Goal: Transaction & Acquisition: Purchase product/service

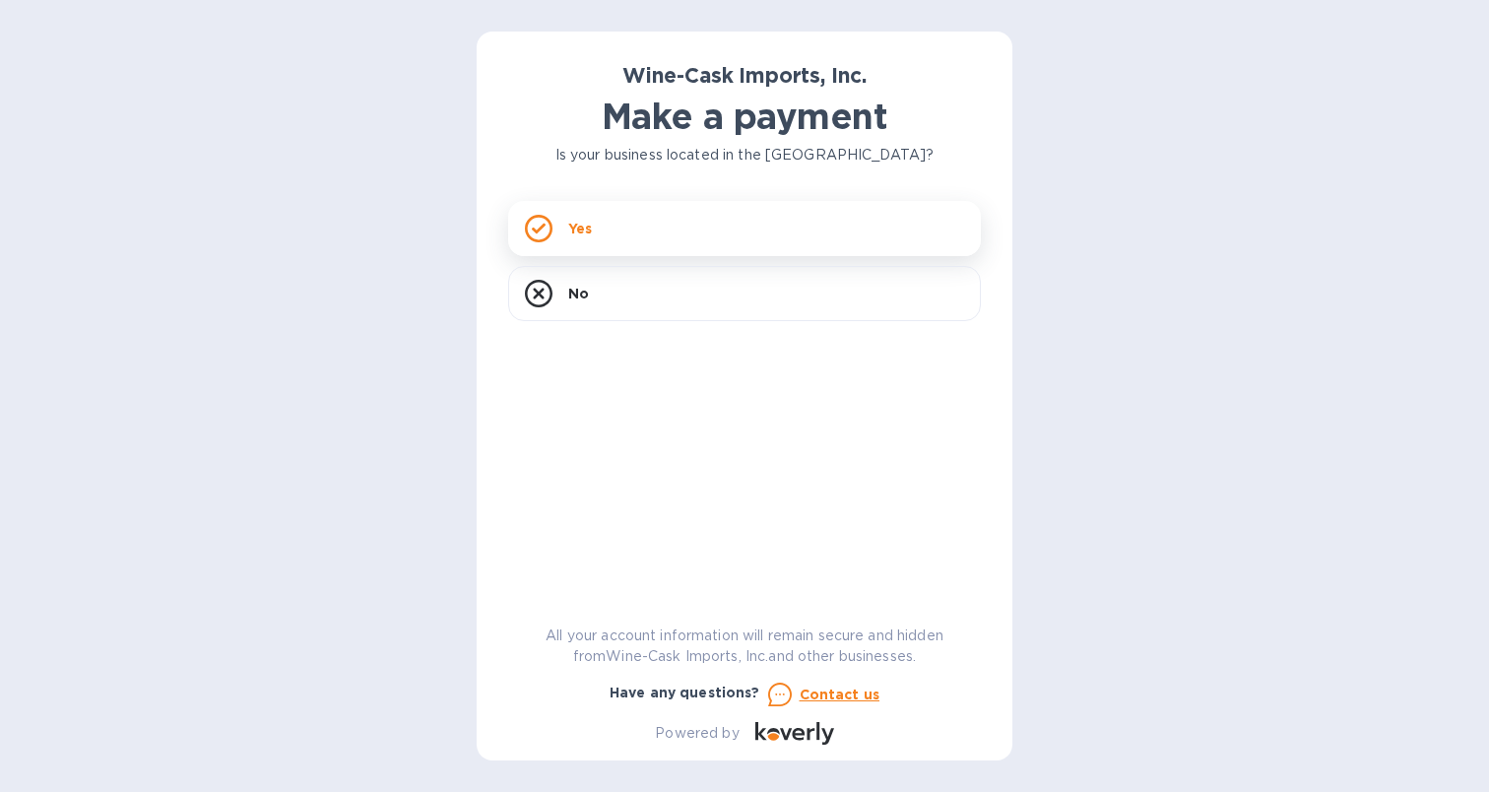
click at [699, 243] on div "Yes" at bounding box center [744, 228] width 473 height 55
click at [715, 231] on div "Yes" at bounding box center [744, 228] width 473 height 55
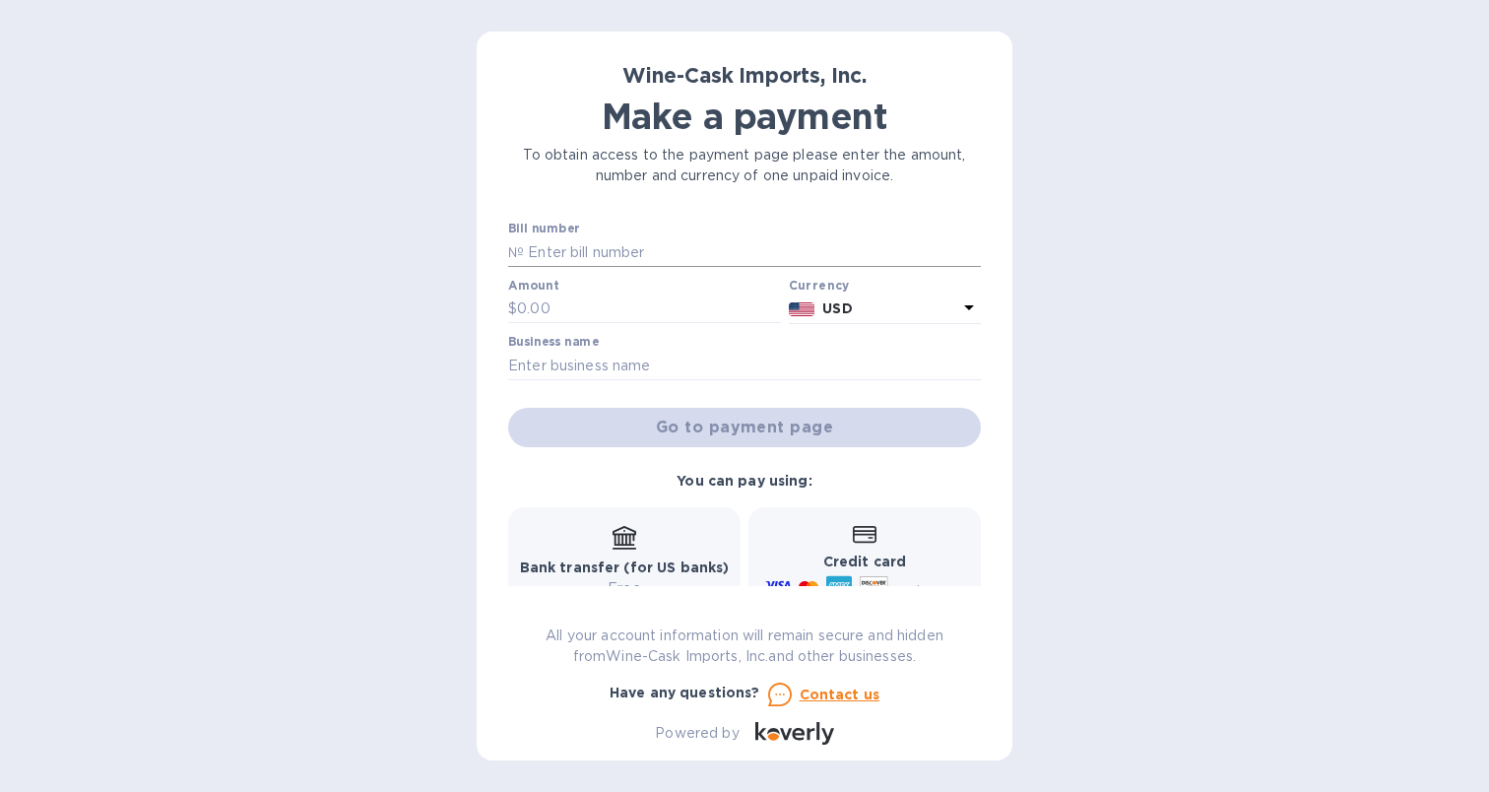
click at [649, 250] on input "text" at bounding box center [752, 252] width 457 height 30
type input "1"
click at [606, 313] on input "text" at bounding box center [649, 309] width 264 height 30
type input "50"
click at [630, 357] on input "text" at bounding box center [744, 366] width 473 height 30
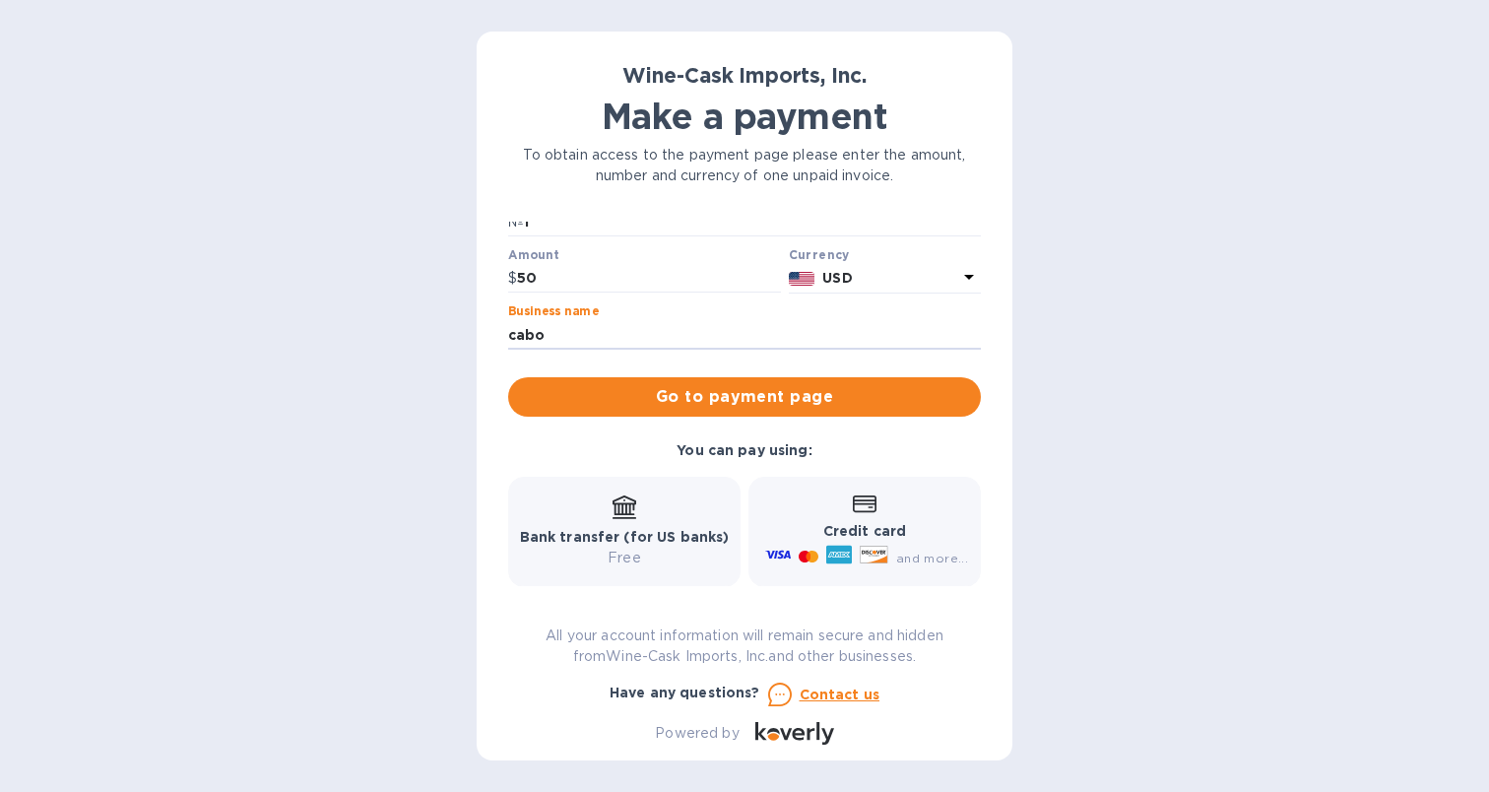
scroll to position [18, 0]
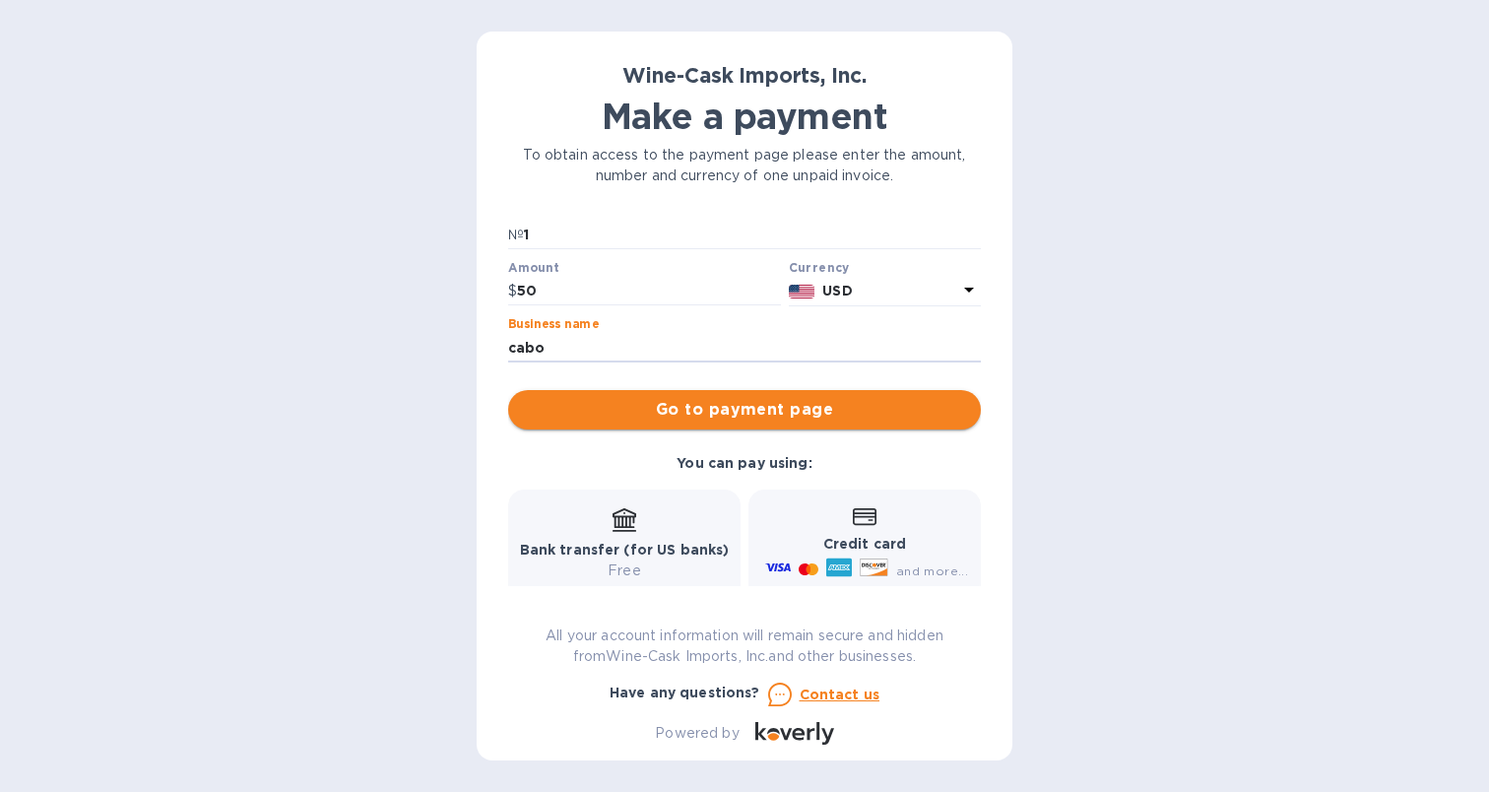
type input "cabo"
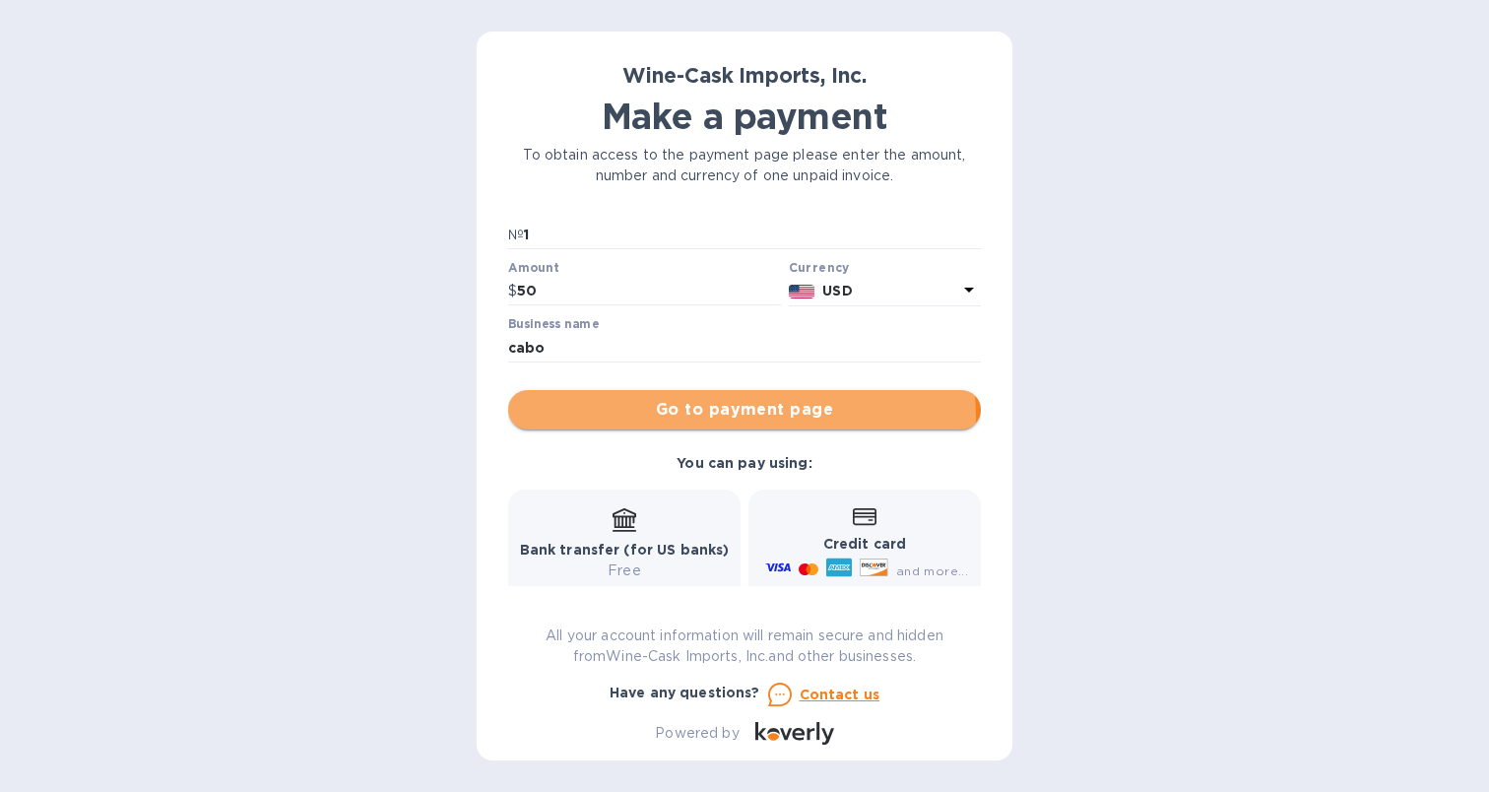
click at [718, 418] on span "Go to payment page" at bounding box center [744, 410] width 441 height 24
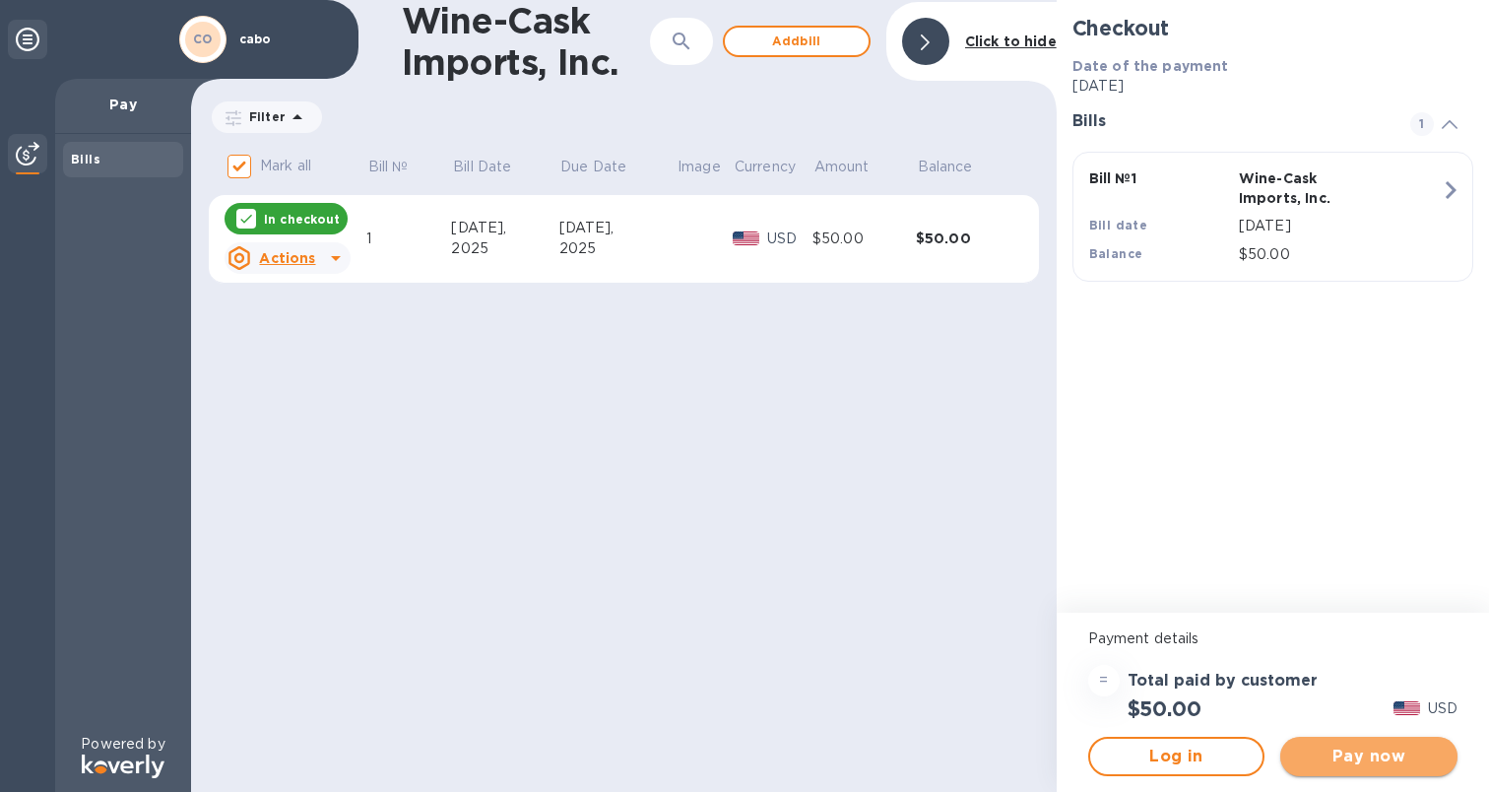
click at [1362, 749] on span "Pay now" at bounding box center [1369, 756] width 146 height 24
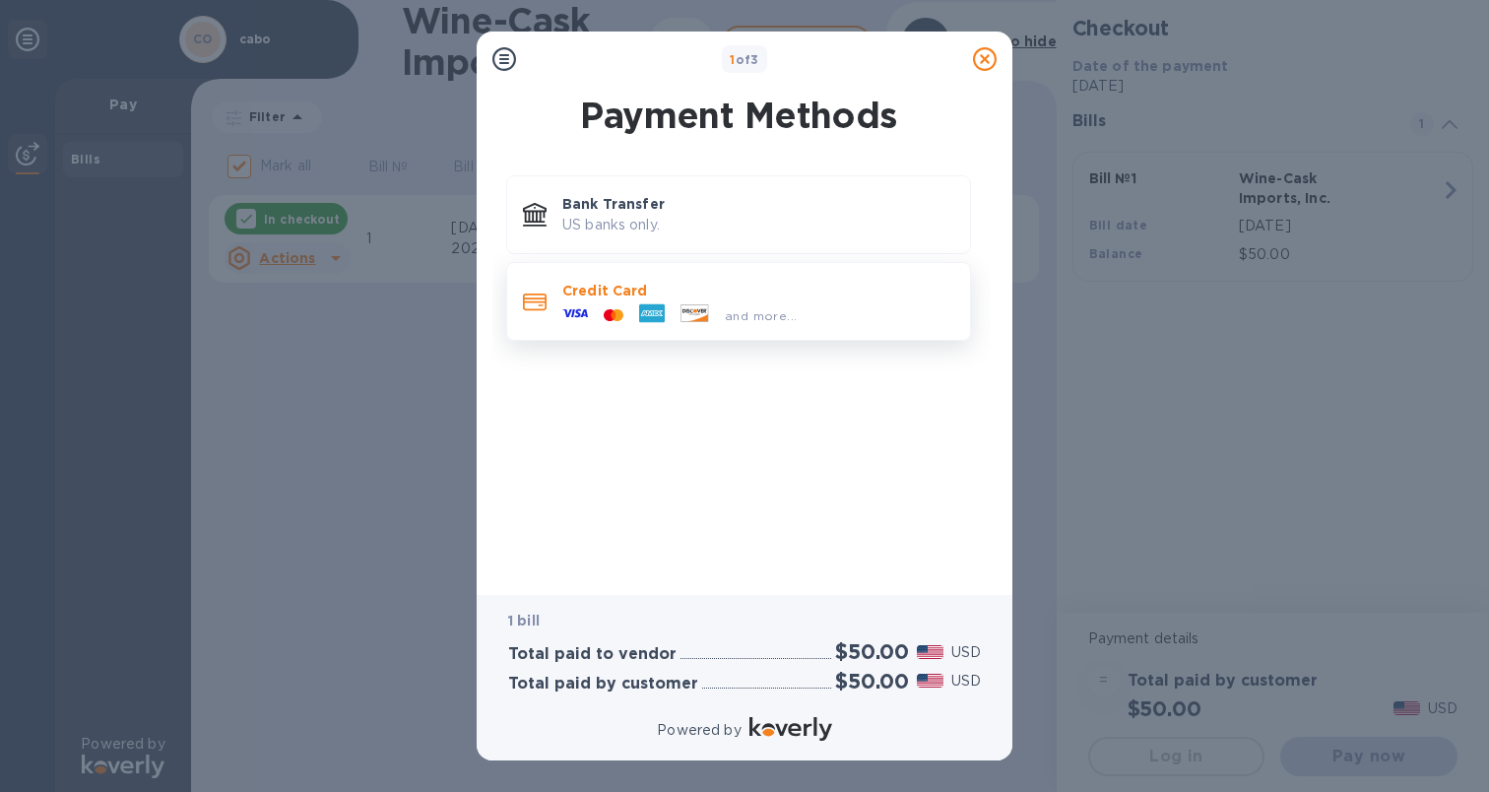
click at [692, 312] on icon at bounding box center [691, 311] width 3 height 4
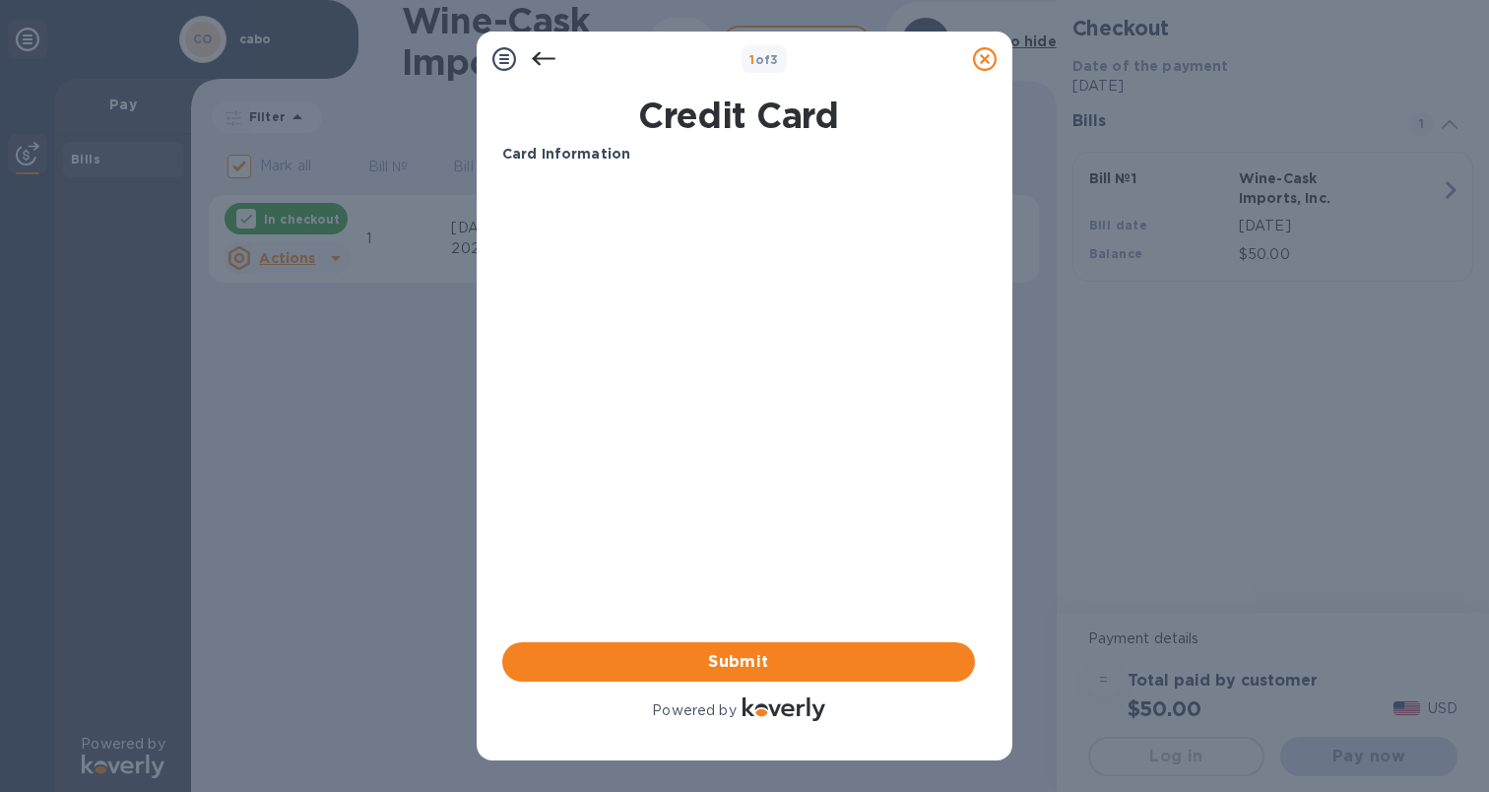
click at [0, 791] on com-1password-button at bounding box center [0, 792] width 0 height 0
click at [753, 657] on span "Submit" at bounding box center [738, 662] width 441 height 24
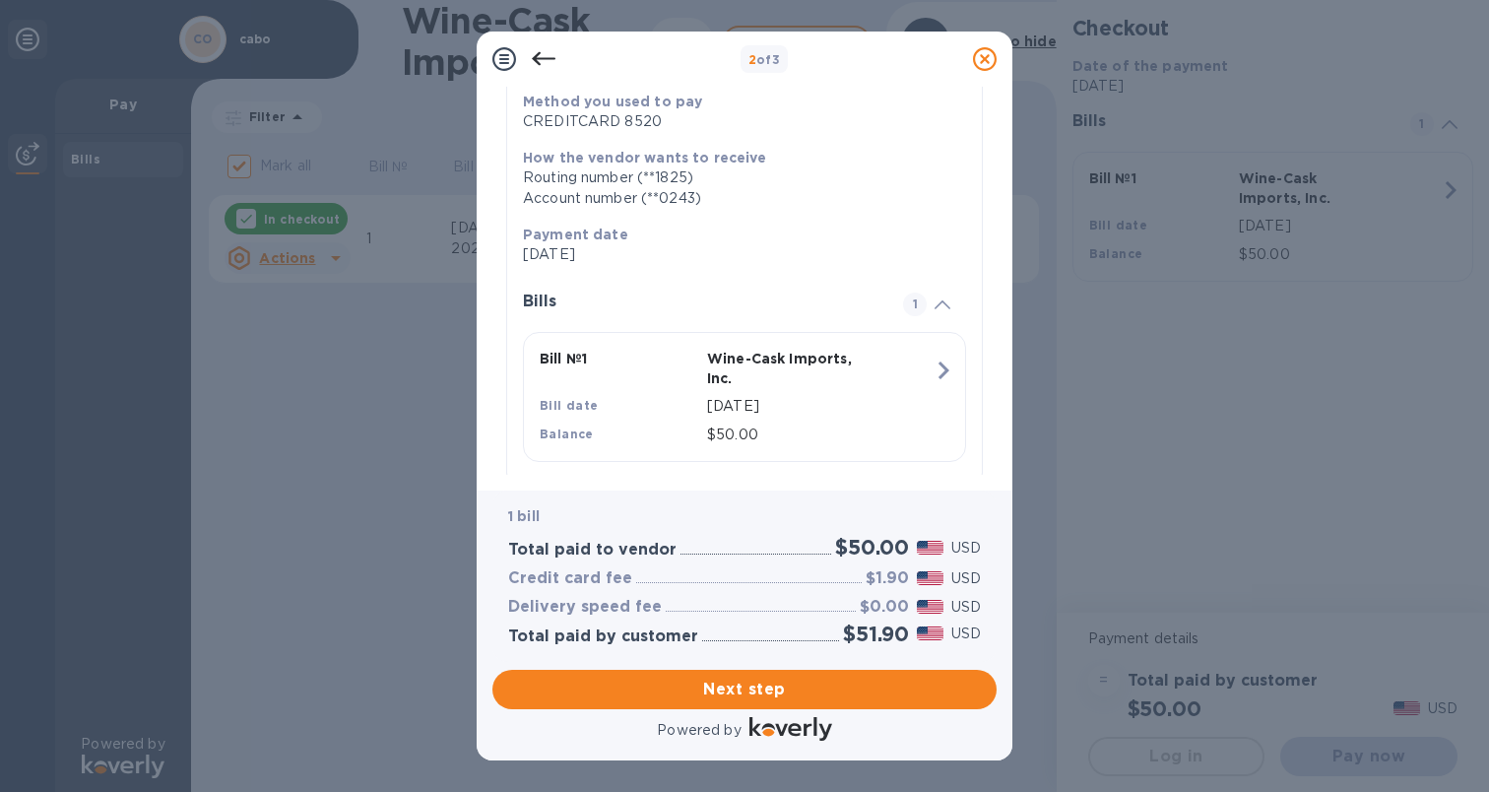
scroll to position [286, 0]
